Goal: Book appointment/travel/reservation

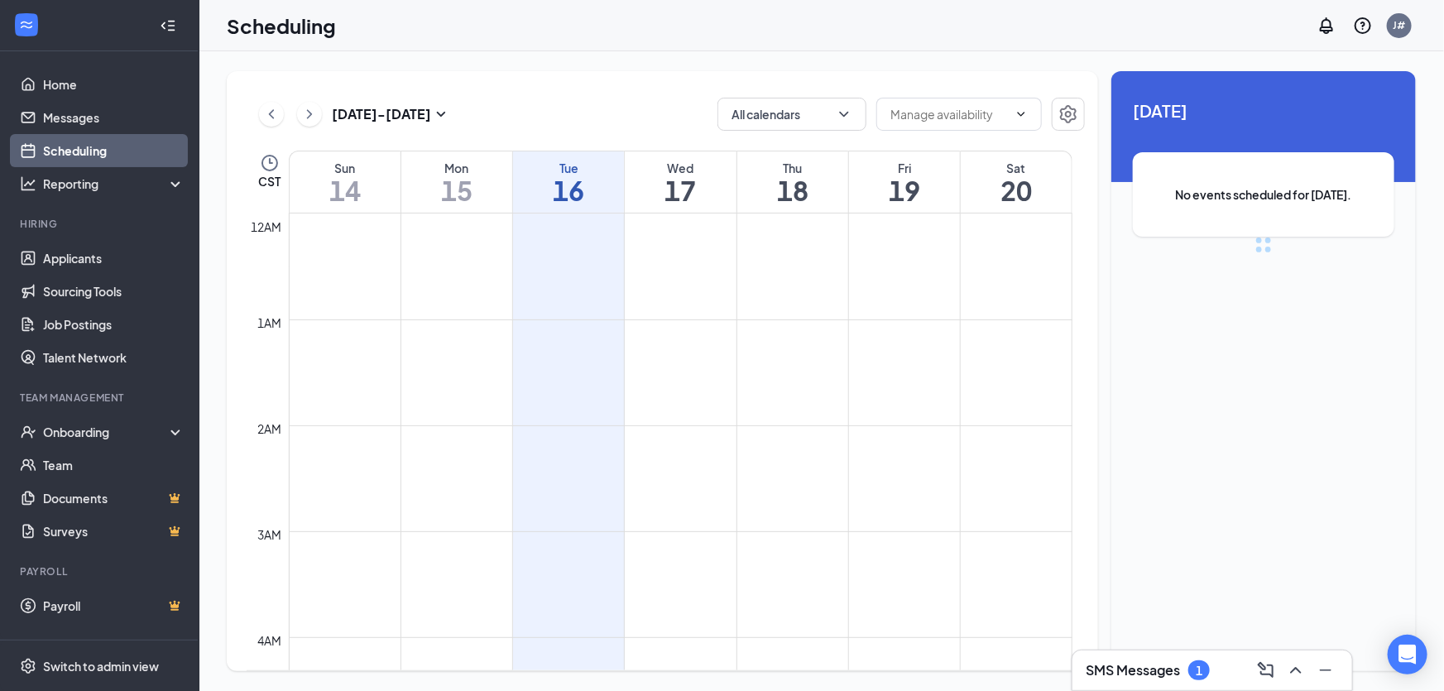
scroll to position [812, 0]
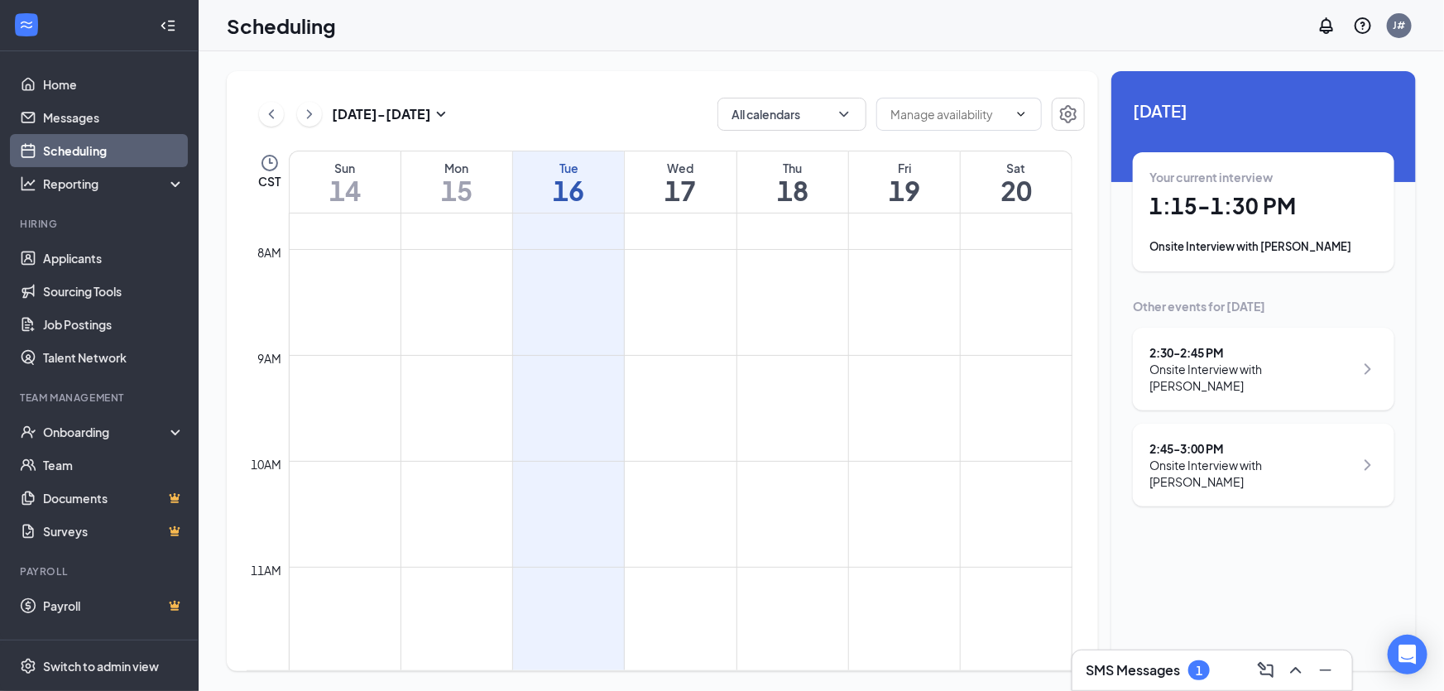
click at [1287, 215] on h1 "1:15 - 1:30 PM" at bounding box center [1263, 206] width 228 height 28
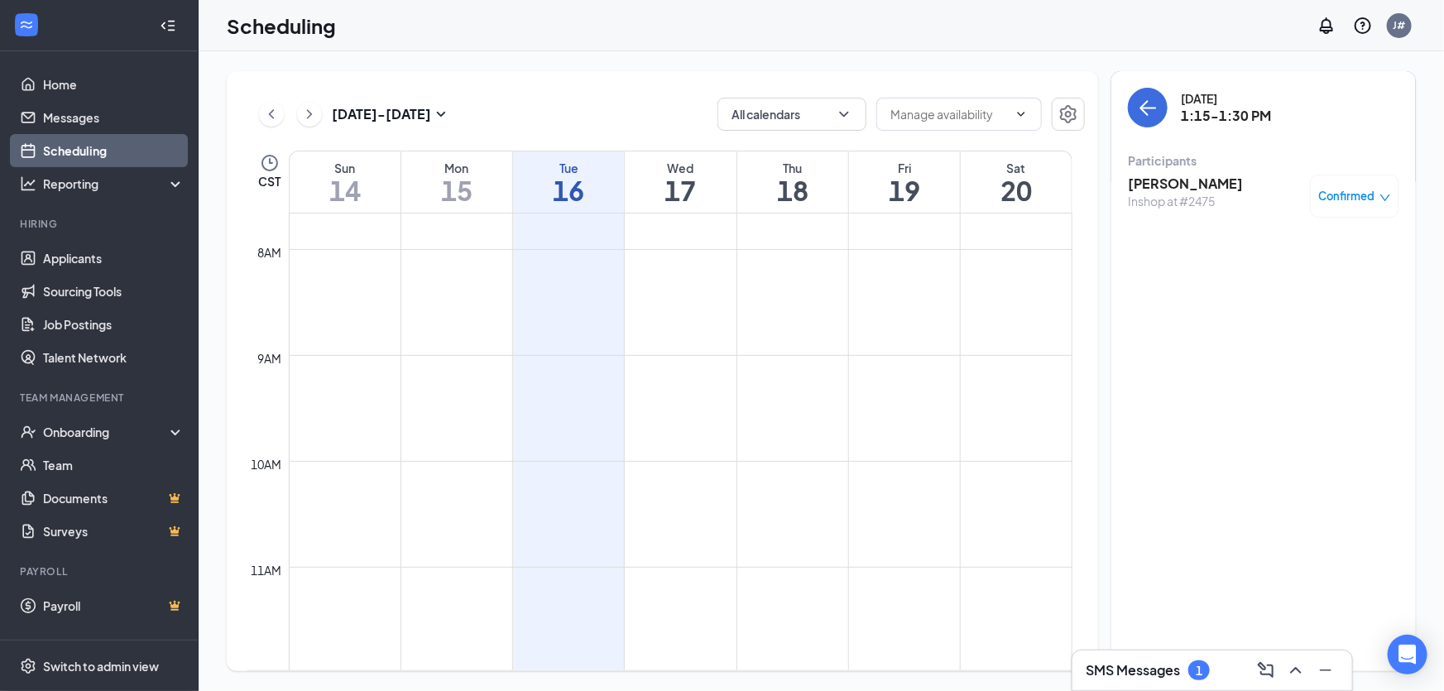
click at [1167, 193] on div "Inshop at #2475" at bounding box center [1185, 201] width 115 height 17
click at [1172, 185] on h3 "[PERSON_NAME]" at bounding box center [1185, 184] width 115 height 18
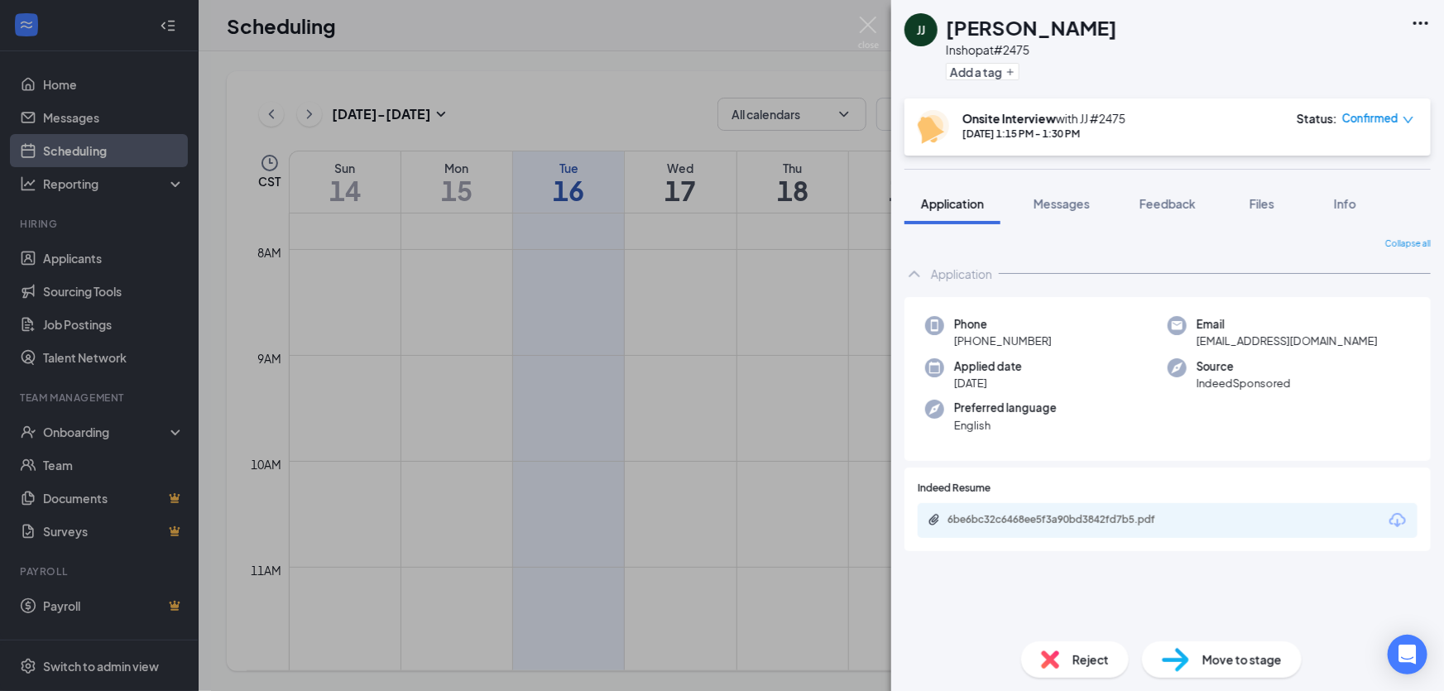
drag, startPoint x: 1402, startPoint y: 105, endPoint x: 1403, endPoint y: 127, distance: 21.5
click at [1402, 122] on div "[PERSON_NAME] [PERSON_NAME] Inshop at #2475 Add a tag Onsite Interview with JJ …" at bounding box center [1167, 345] width 553 height 691
click at [1403, 118] on icon "down" at bounding box center [1409, 120] width 12 height 12
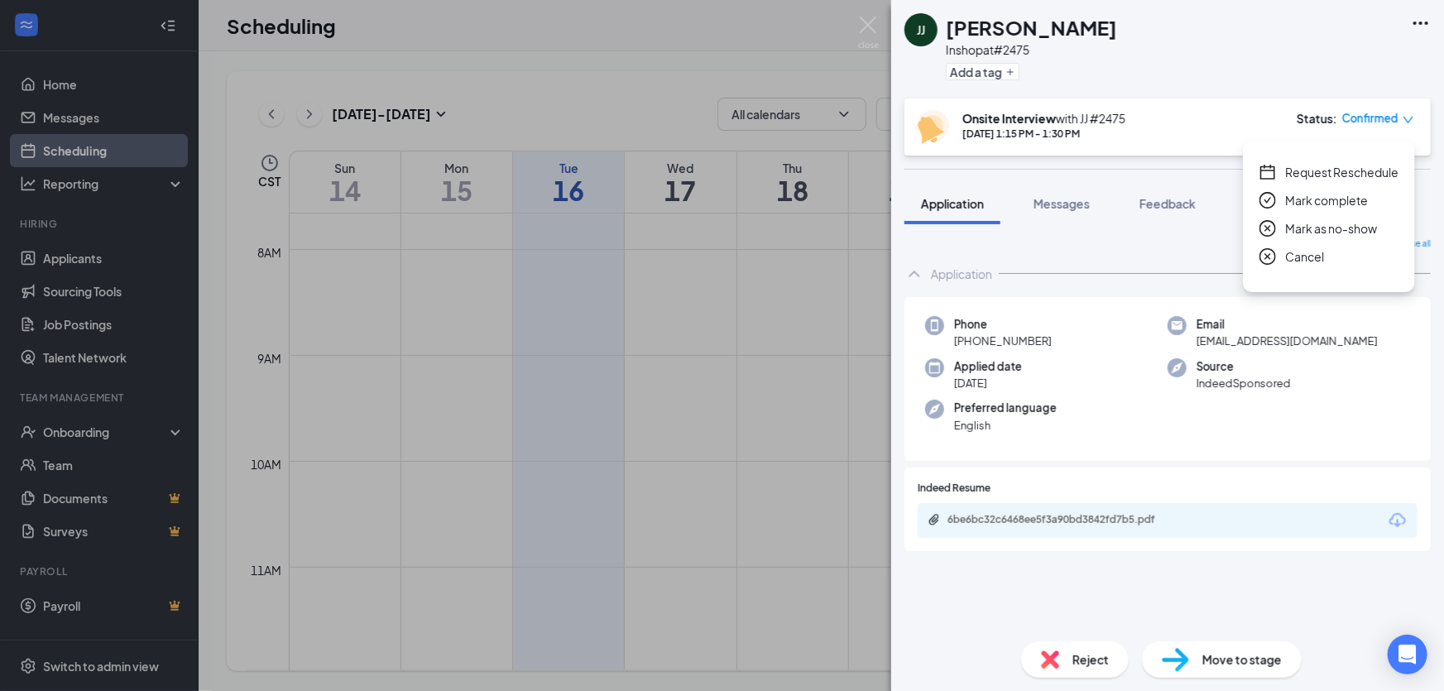
click at [1366, 170] on span "Request Reschedule" at bounding box center [1341, 172] width 113 height 18
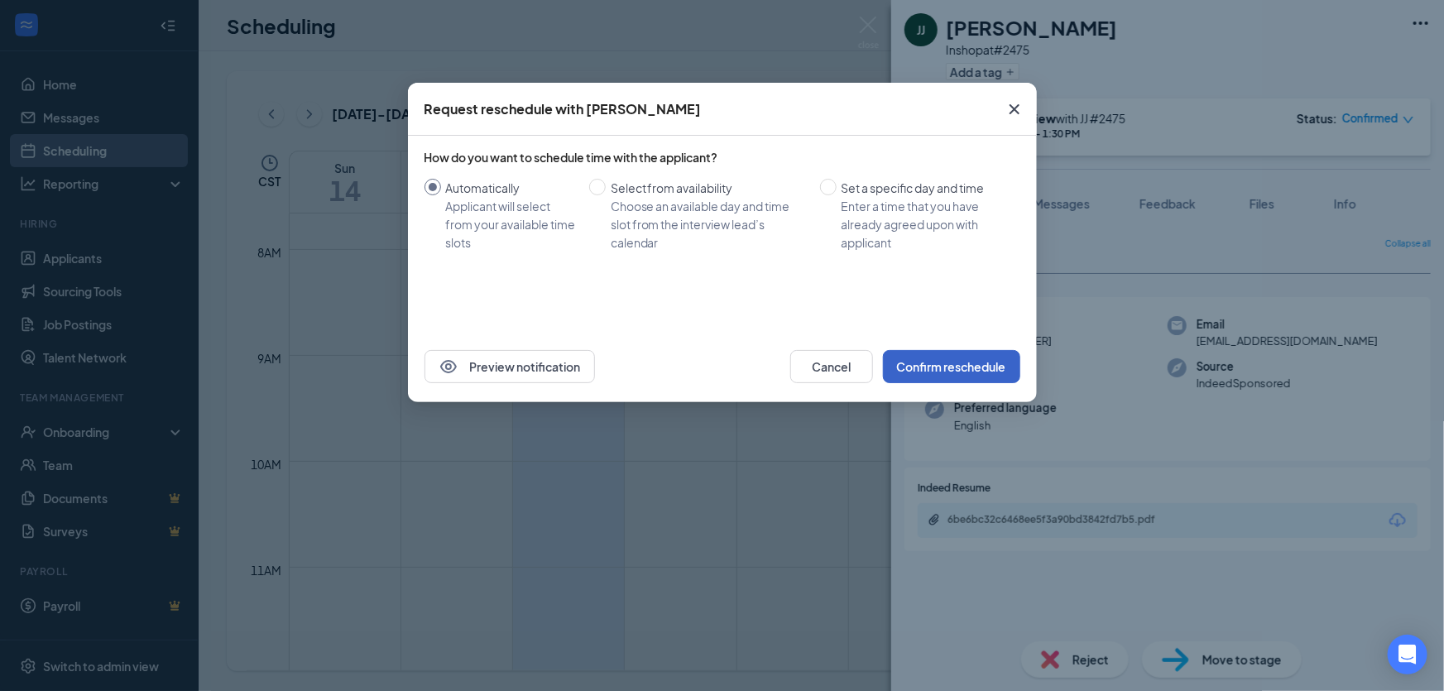
click at [964, 363] on button "Confirm reschedule" at bounding box center [951, 366] width 137 height 33
